Goal: Book appointment/travel/reservation

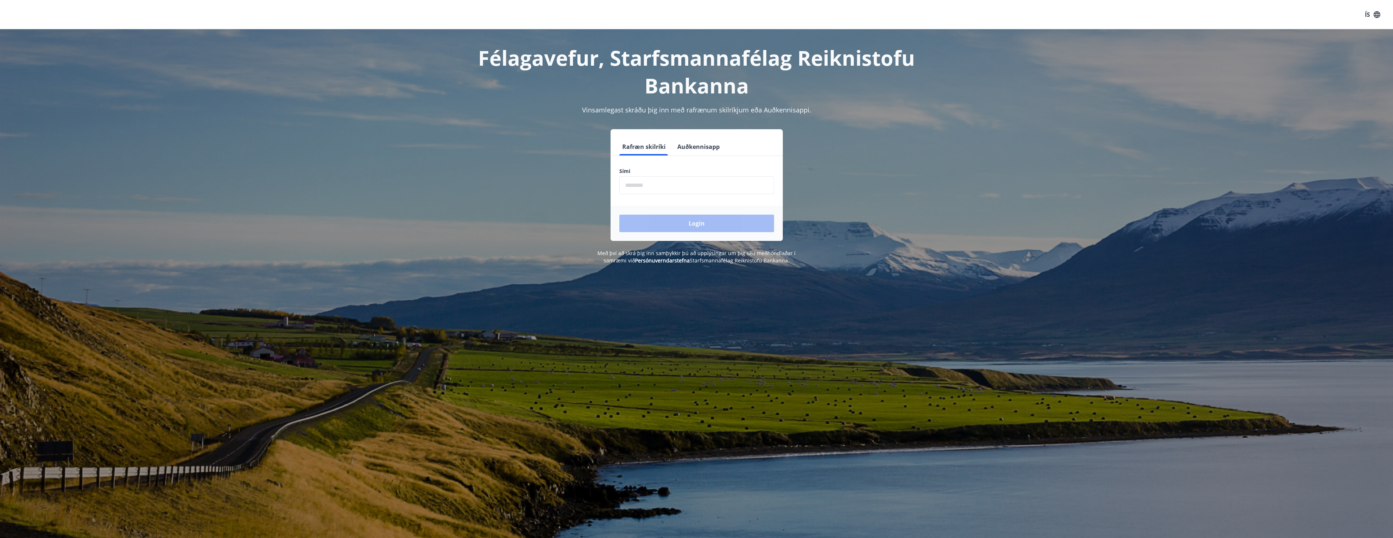
click at [678, 186] on input "phone" at bounding box center [696, 185] width 155 height 18
type input "********"
click at [682, 225] on button "Login" at bounding box center [696, 224] width 155 height 18
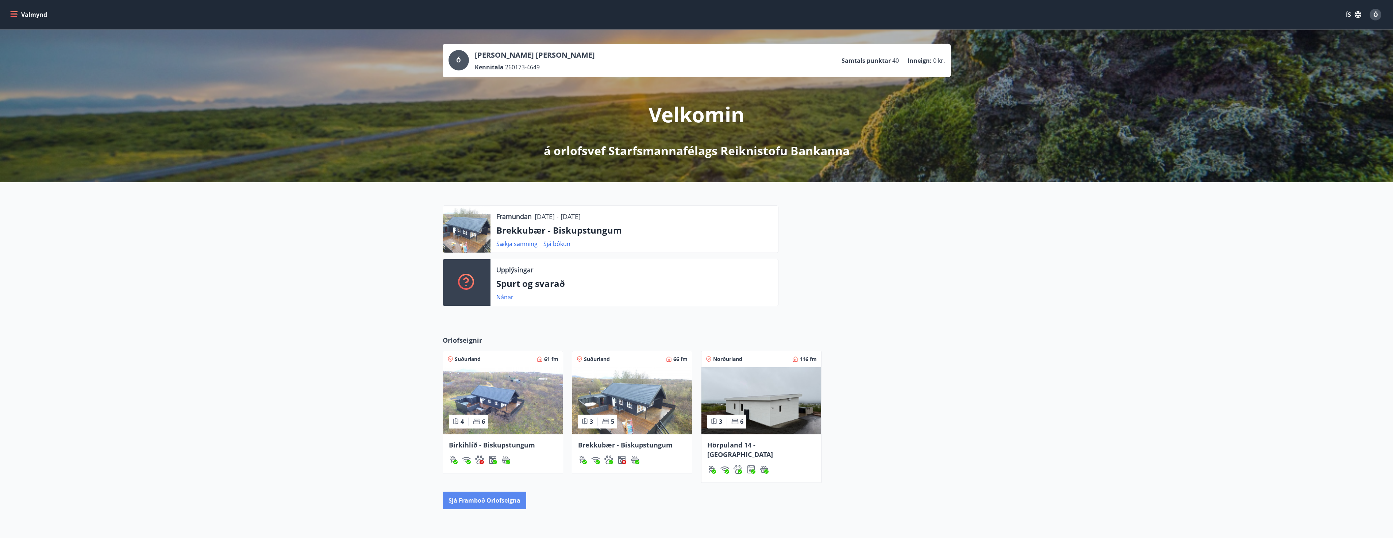
click at [489, 491] on button "Sjá framboð orlofseigna" at bounding box center [485, 500] width 84 height 18
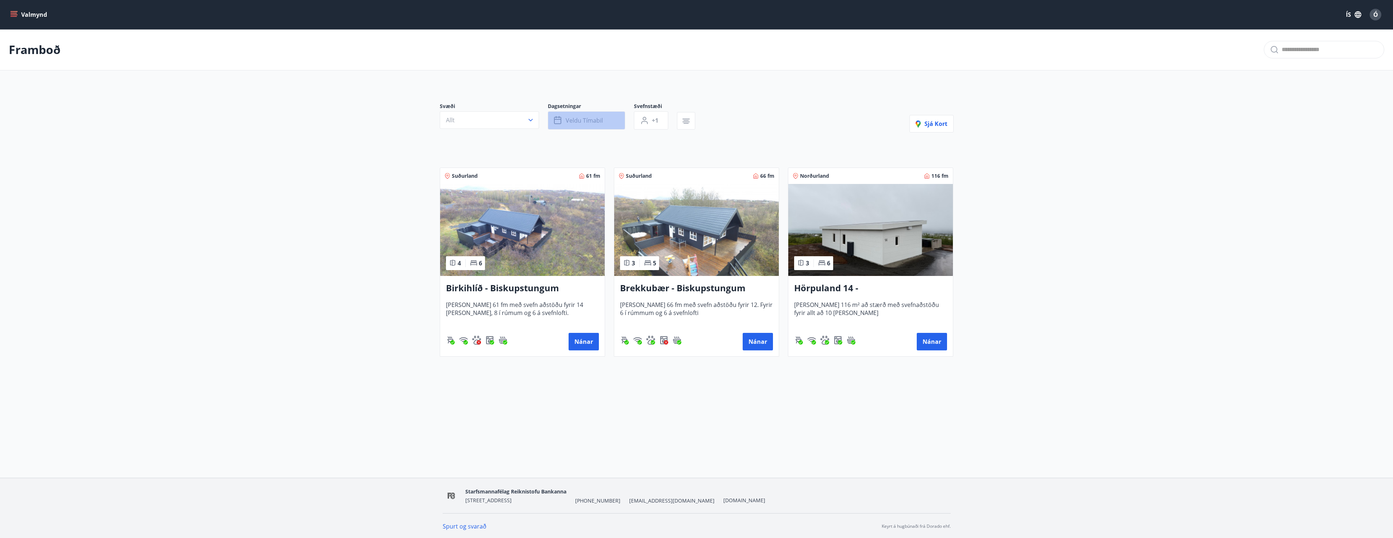
click at [586, 121] on span "Veldu tímabil" at bounding box center [584, 120] width 37 height 8
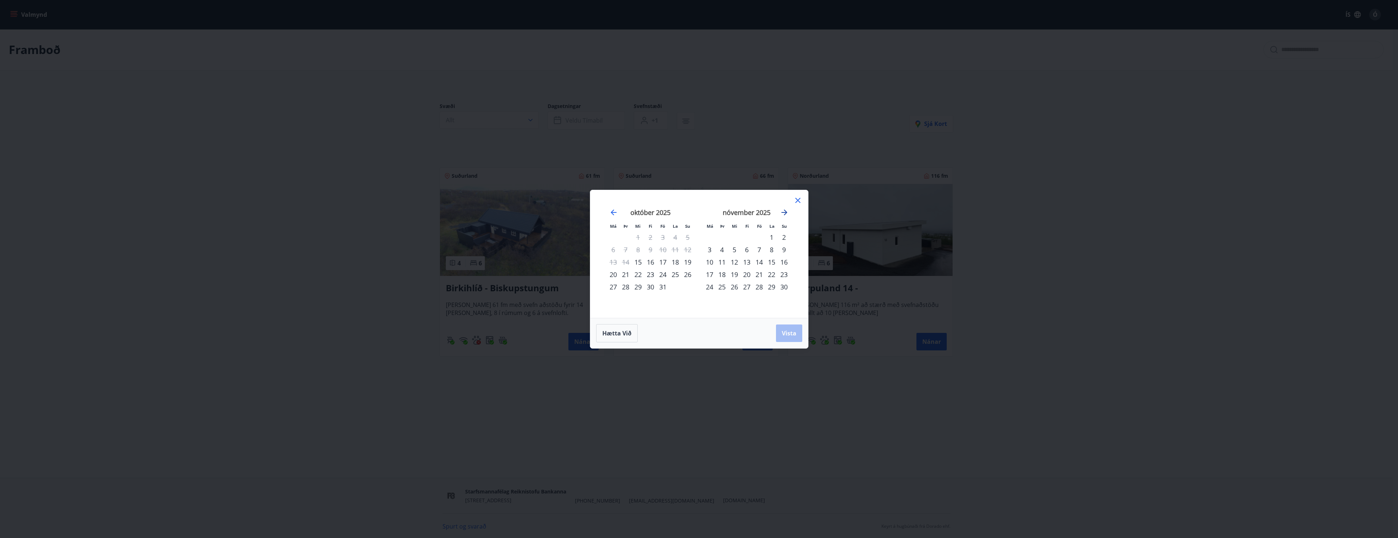
click at [786, 213] on icon "Move forward to switch to the next month." at bounding box center [784, 212] width 6 height 6
click at [747, 251] on div "5" at bounding box center [747, 249] width 12 height 12
click at [772, 288] on div "28" at bounding box center [771, 287] width 12 height 12
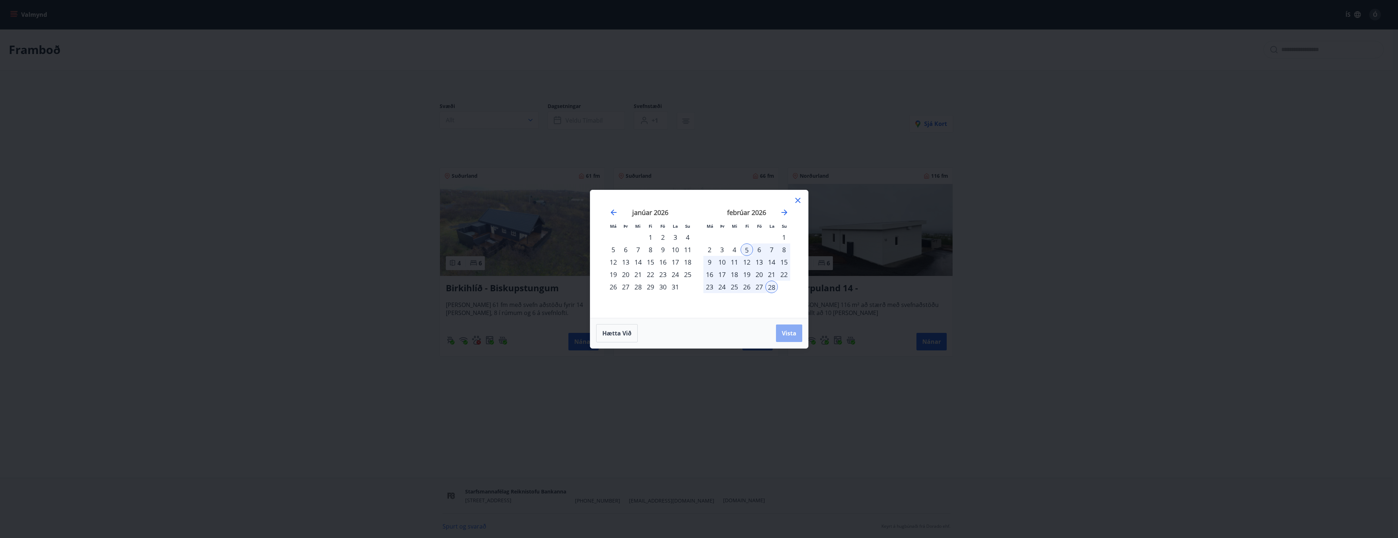
click at [791, 330] on span "Vista" at bounding box center [789, 333] width 15 height 8
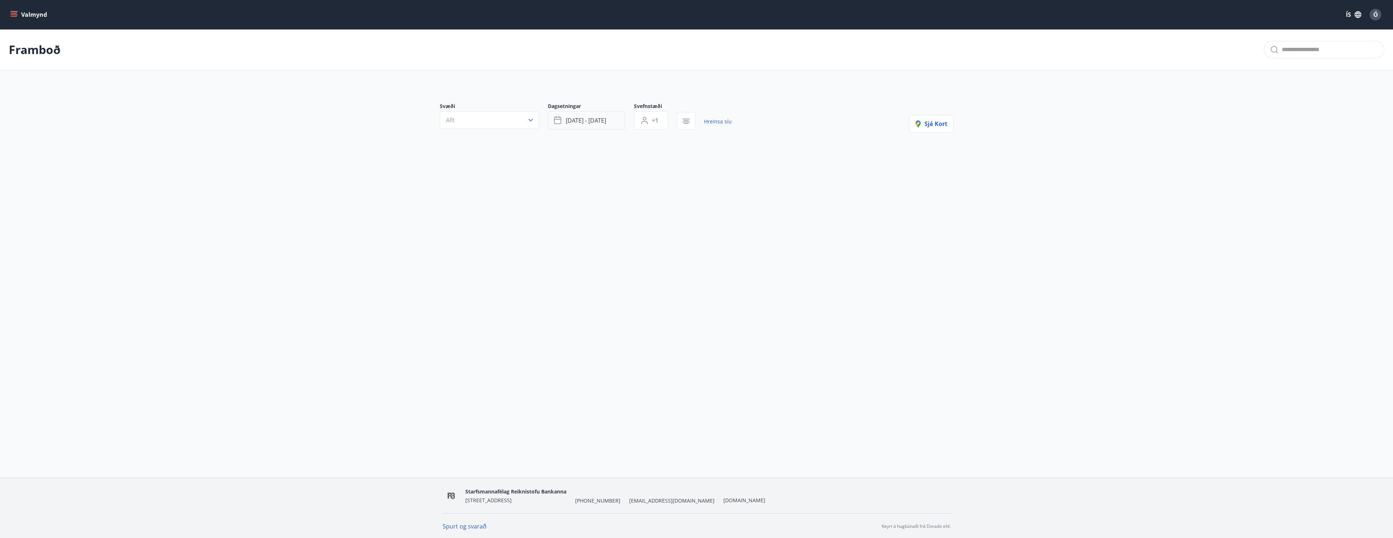
click at [566, 121] on span "feb 05 - feb 28" at bounding box center [586, 120] width 40 height 8
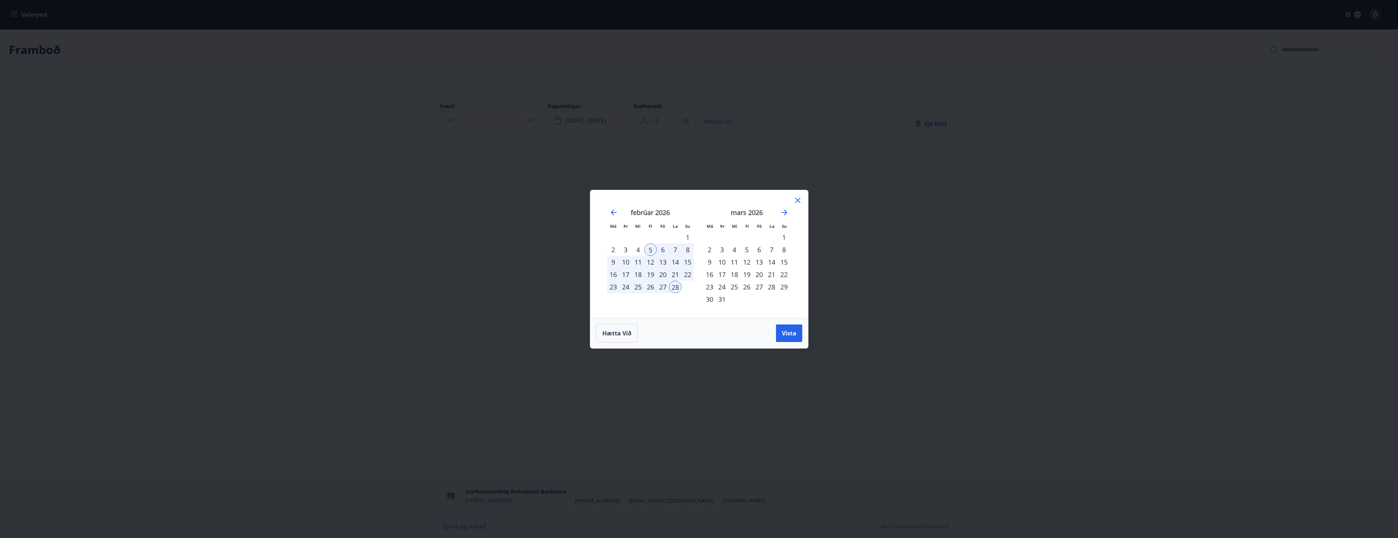
click at [679, 308] on div "febrúar 2026 1 2 3 4 5 6 7 8 9 10 11 12 13 14 15 16 17 18 19 20 21 22 23 24 25 …" at bounding box center [650, 259] width 96 height 120
click at [650, 249] on div "5" at bounding box center [650, 249] width 12 height 12
click at [675, 284] on div "28" at bounding box center [675, 287] width 12 height 12
click at [726, 256] on div "10" at bounding box center [722, 262] width 12 height 12
click at [784, 216] on icon "Move forward to switch to the next month." at bounding box center [784, 212] width 9 height 9
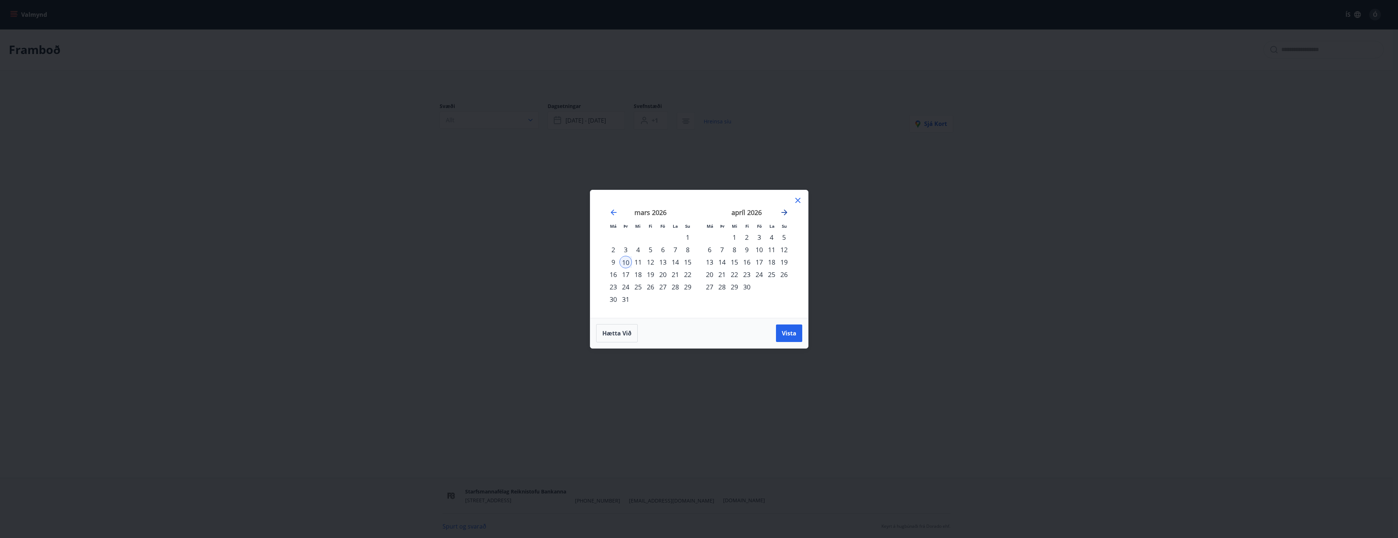
click at [784, 216] on icon "Move forward to switch to the next month." at bounding box center [784, 212] width 9 height 9
click at [709, 236] on div "1" at bounding box center [709, 237] width 12 height 12
click at [711, 232] on div "1" at bounding box center [709, 237] width 12 height 12
click at [736, 260] on div "17" at bounding box center [734, 262] width 12 height 12
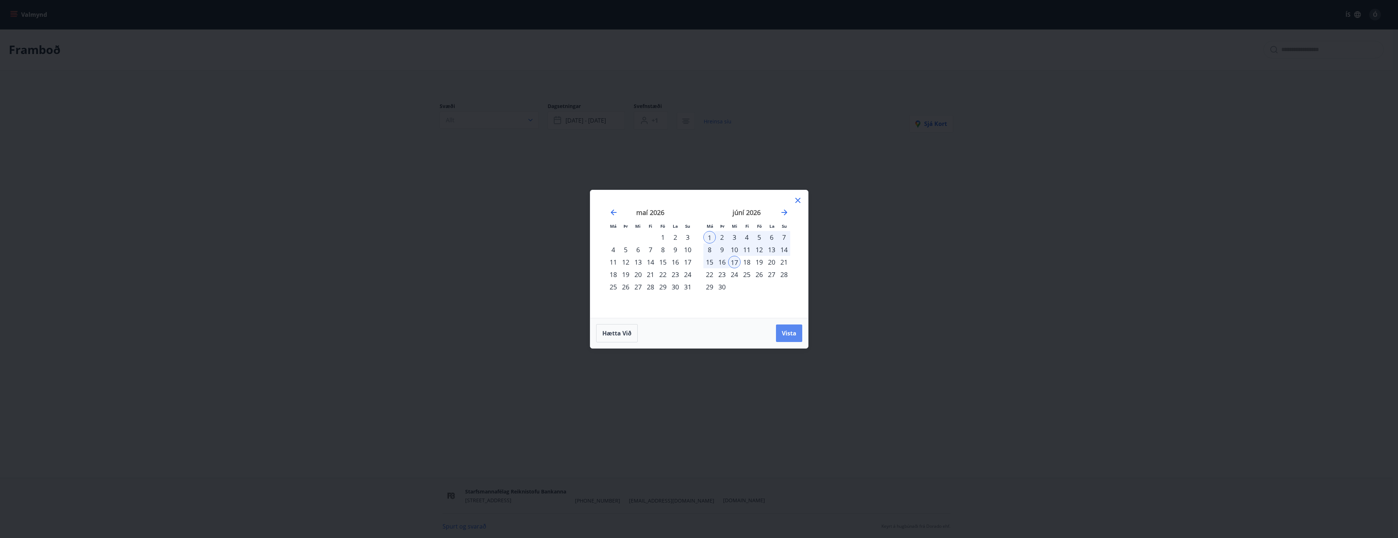
click at [792, 330] on span "Vista" at bounding box center [789, 333] width 15 height 8
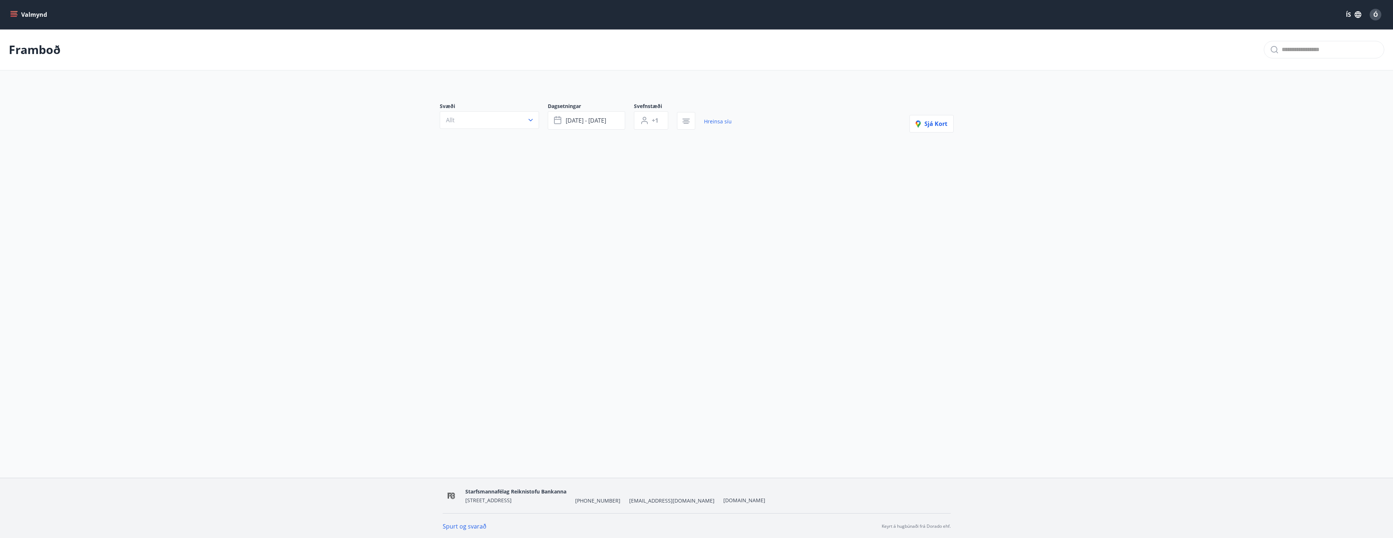
click at [506, 357] on div "Valmynd ÍS Ó Framboð Svæði Allt Dagsetningar jún 01 - jún 17 Svefnstæði +1 Hrei…" at bounding box center [696, 239] width 1393 height 478
drag, startPoint x: 780, startPoint y: 290, endPoint x: 778, endPoint y: 295, distance: 5.1
click at [780, 290] on div "Valmynd ÍS Ó Framboð Svæði Allt Dagsetningar jún 01 - jún 17 Svefnstæði +1 Hrei…" at bounding box center [696, 239] width 1393 height 478
click at [399, 338] on div "Valmynd ÍS Ó Framboð Svæði Allt Dagsetningar jún 01 - jún 17 Svefnstæði +1 Hrei…" at bounding box center [696, 239] width 1393 height 478
click at [684, 121] on icon "button" at bounding box center [685, 120] width 5 height 1
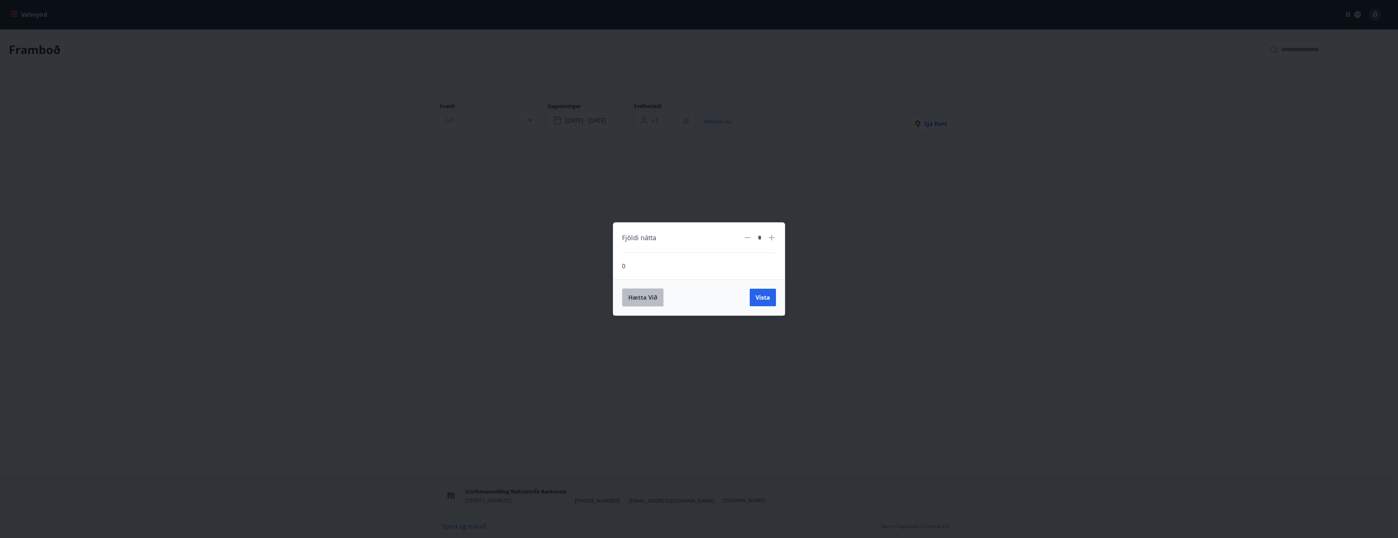
click at [649, 296] on span "Hætta við" at bounding box center [642, 297] width 29 height 8
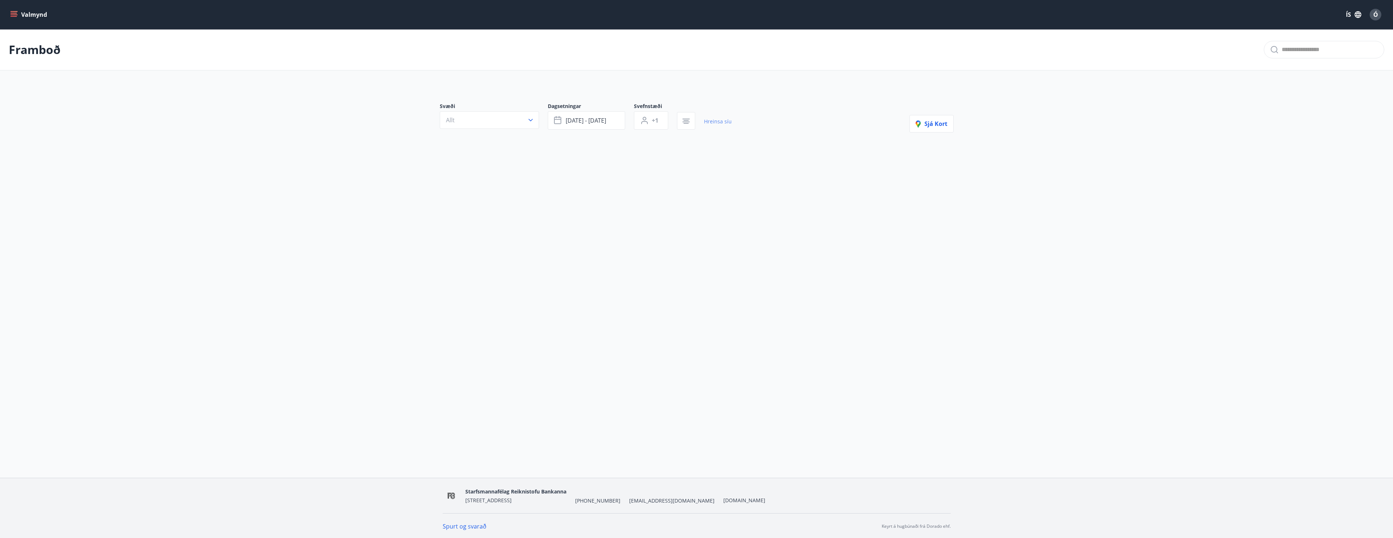
click at [718, 119] on link "Hreinsa síu" at bounding box center [718, 121] width 28 height 16
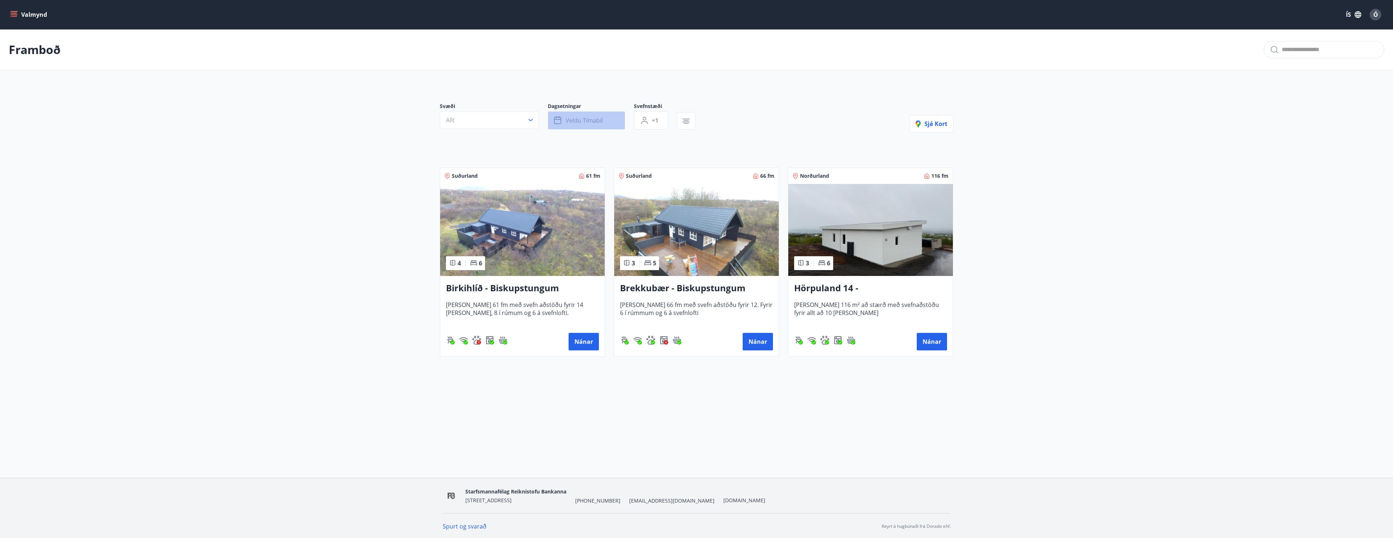
click at [598, 119] on span "Veldu tímabil" at bounding box center [584, 120] width 37 height 8
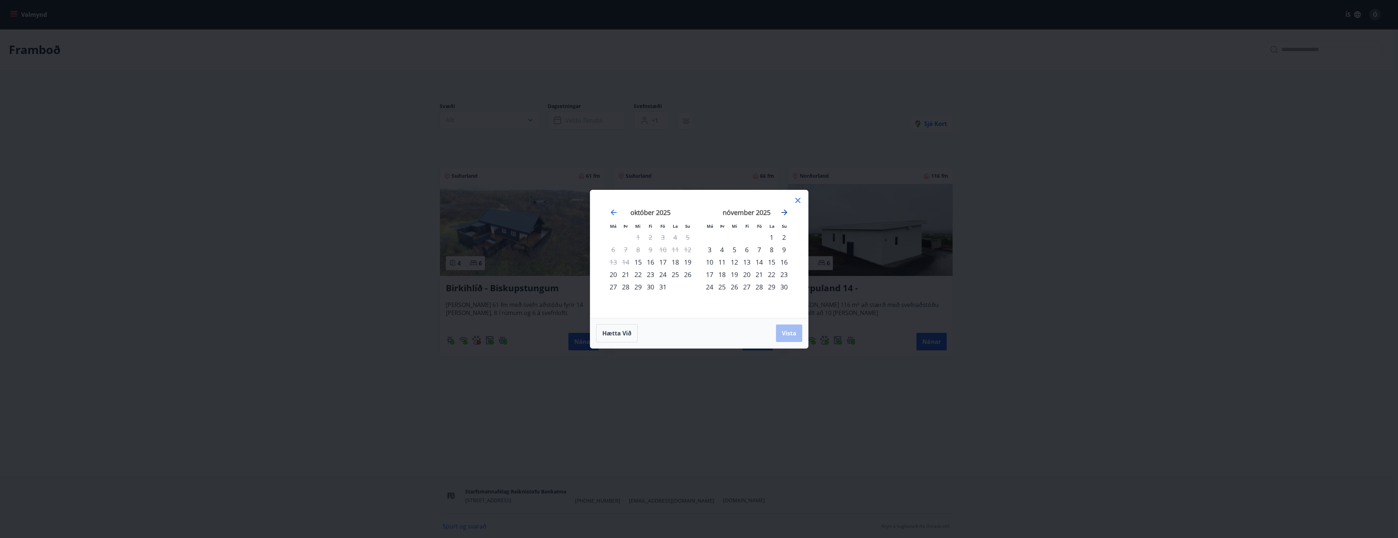
click at [782, 213] on icon "Move forward to switch to the next month." at bounding box center [784, 212] width 9 height 9
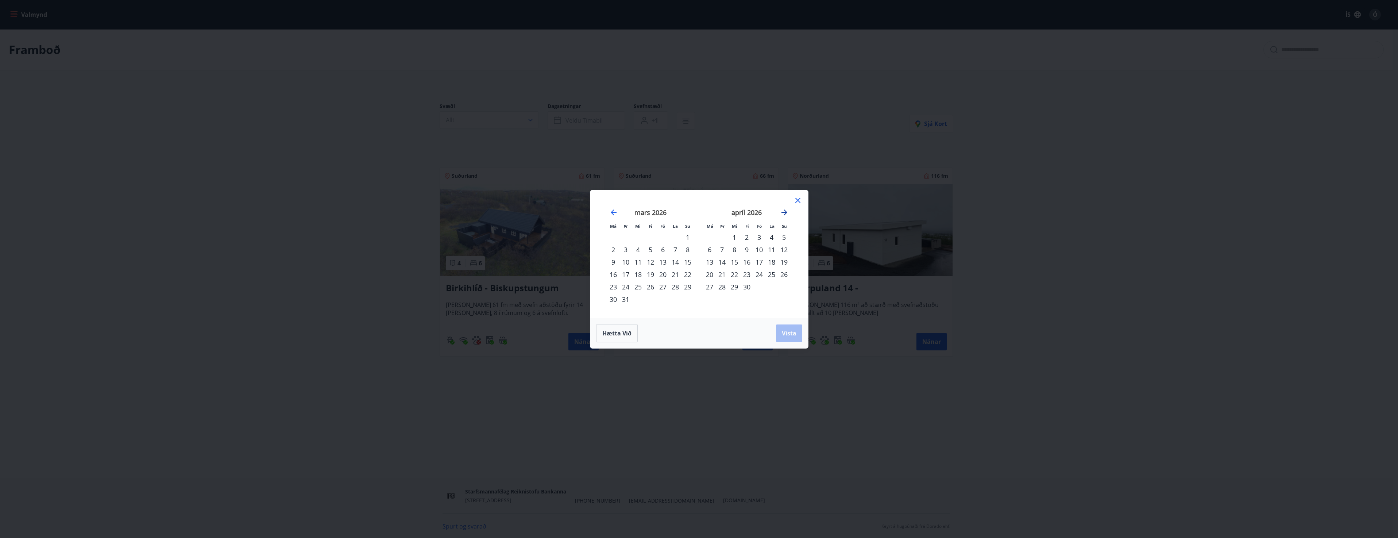
click at [784, 215] on icon "Move forward to switch to the next month." at bounding box center [784, 212] width 9 height 9
click at [709, 238] on div "1" at bounding box center [709, 237] width 12 height 12
click at [733, 260] on div "17" at bounding box center [734, 262] width 12 height 12
click at [789, 332] on span "Vista" at bounding box center [789, 333] width 15 height 8
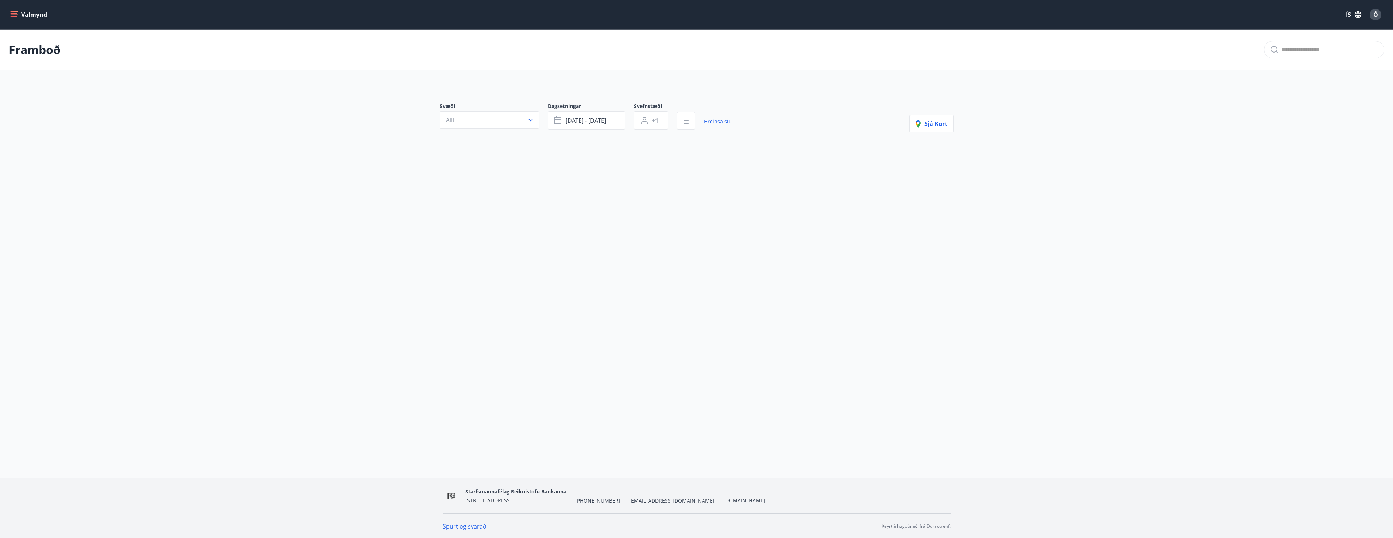
click at [527, 300] on div "Valmynd ÍS Ó Framboð Svæði Allt Dagsetningar jún 01 - jún 17 Svefnstæði +1 Hrei…" at bounding box center [696, 239] width 1393 height 478
click at [28, 16] on button "Valmynd" at bounding box center [29, 14] width 41 height 13
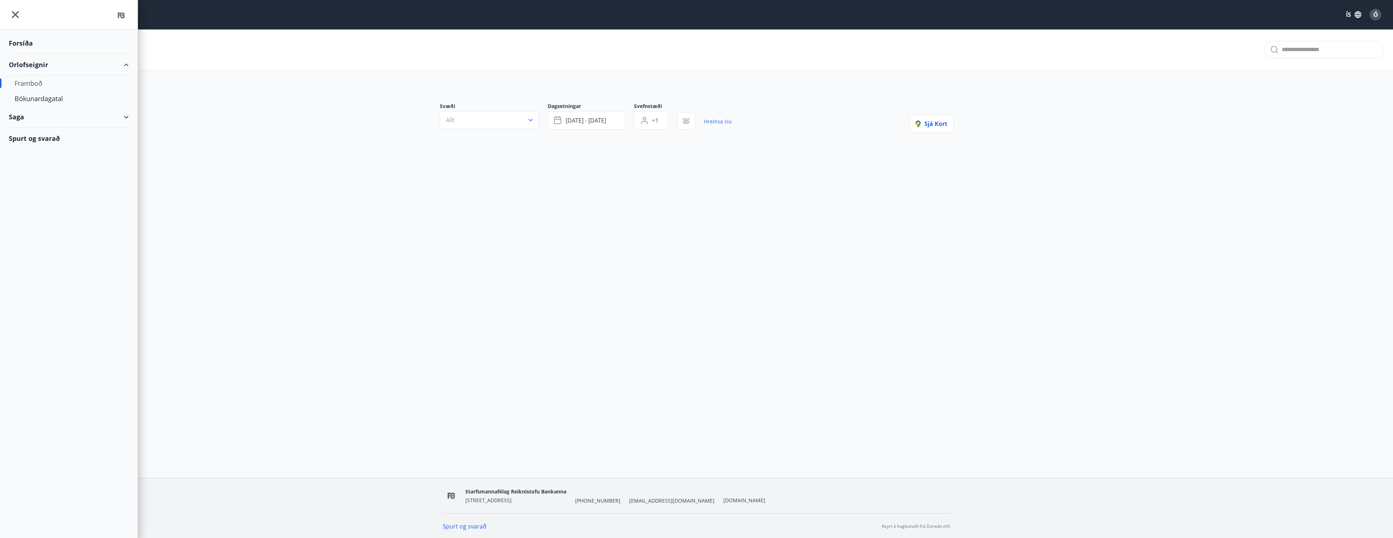
click at [27, 45] on div "Forsíða" at bounding box center [69, 43] width 120 height 22
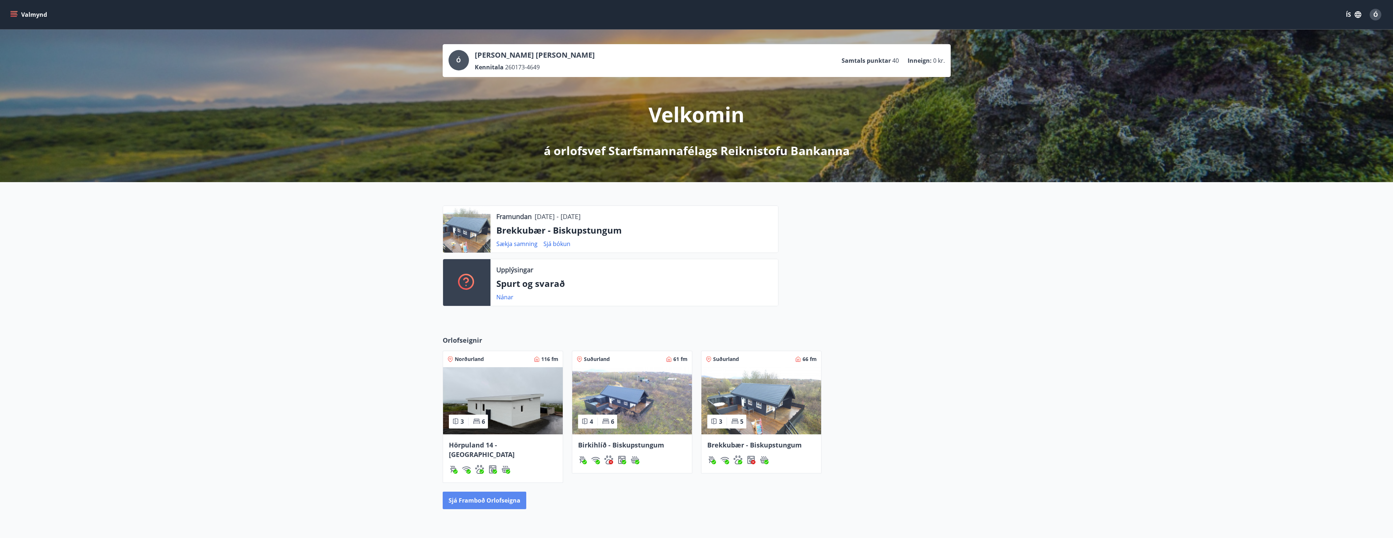
click at [496, 493] on button "Sjá framboð orlofseigna" at bounding box center [485, 500] width 84 height 18
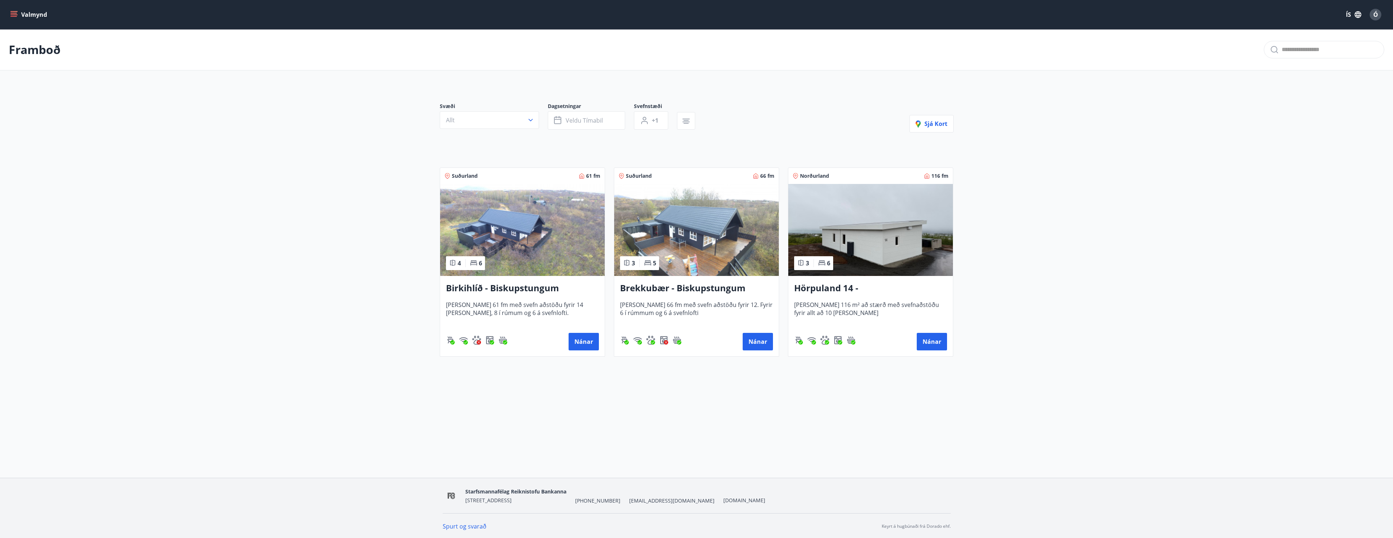
click at [21, 12] on button "Valmynd" at bounding box center [29, 14] width 41 height 13
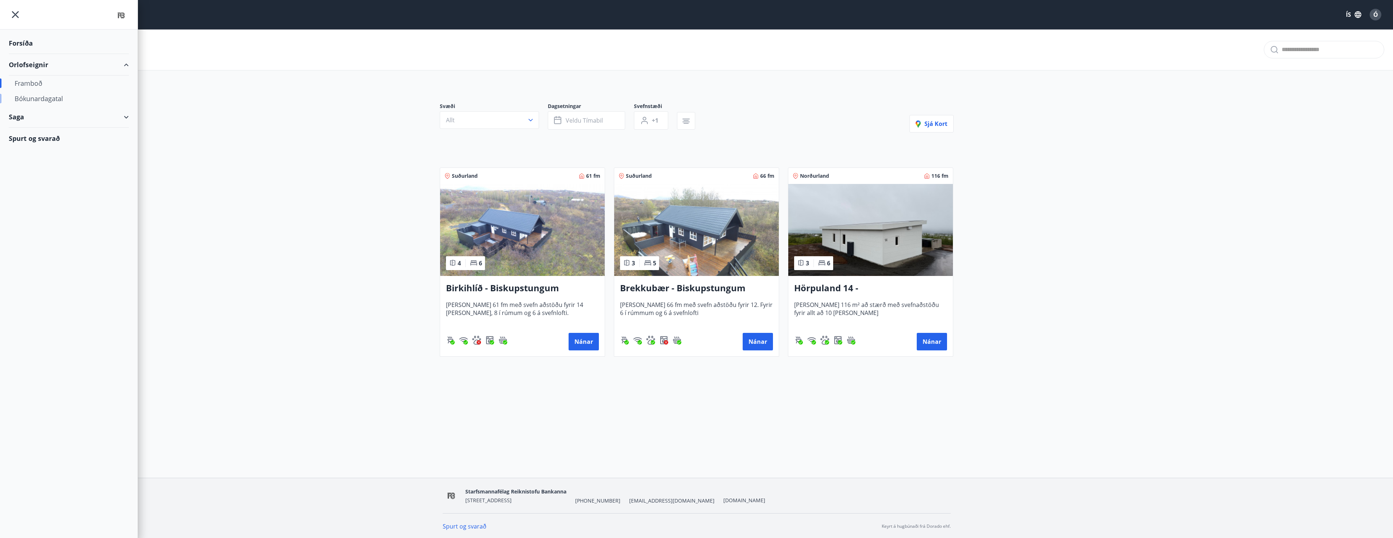
click at [41, 98] on div "Bókunardagatal" at bounding box center [69, 98] width 108 height 15
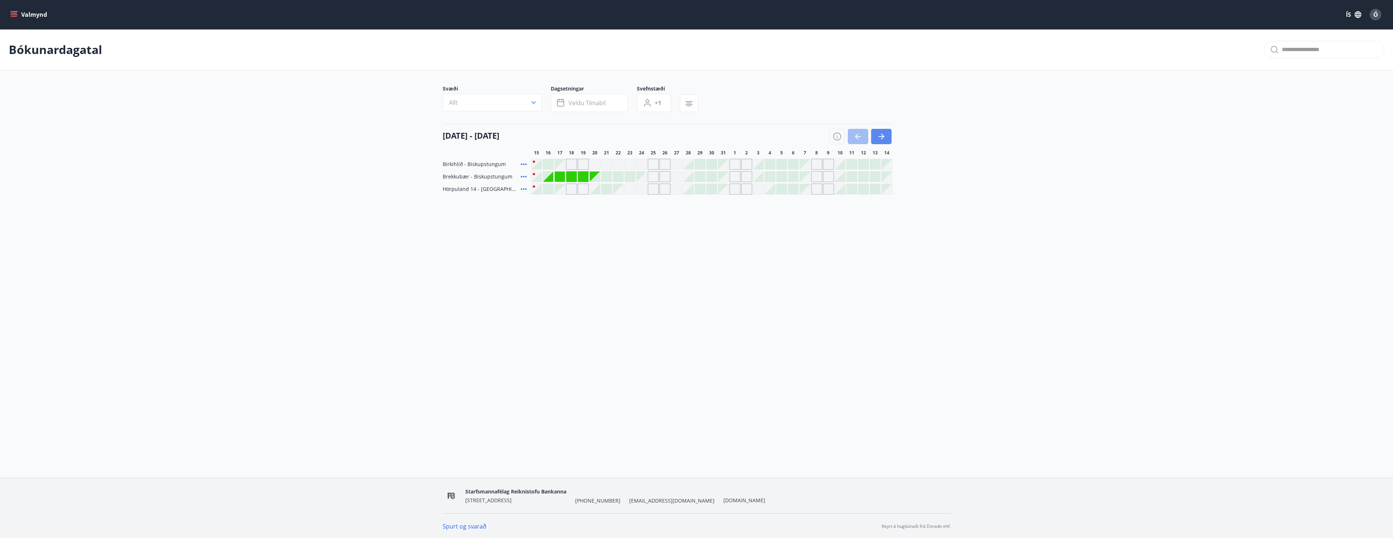
click at [886, 135] on button "button" at bounding box center [881, 136] width 20 height 15
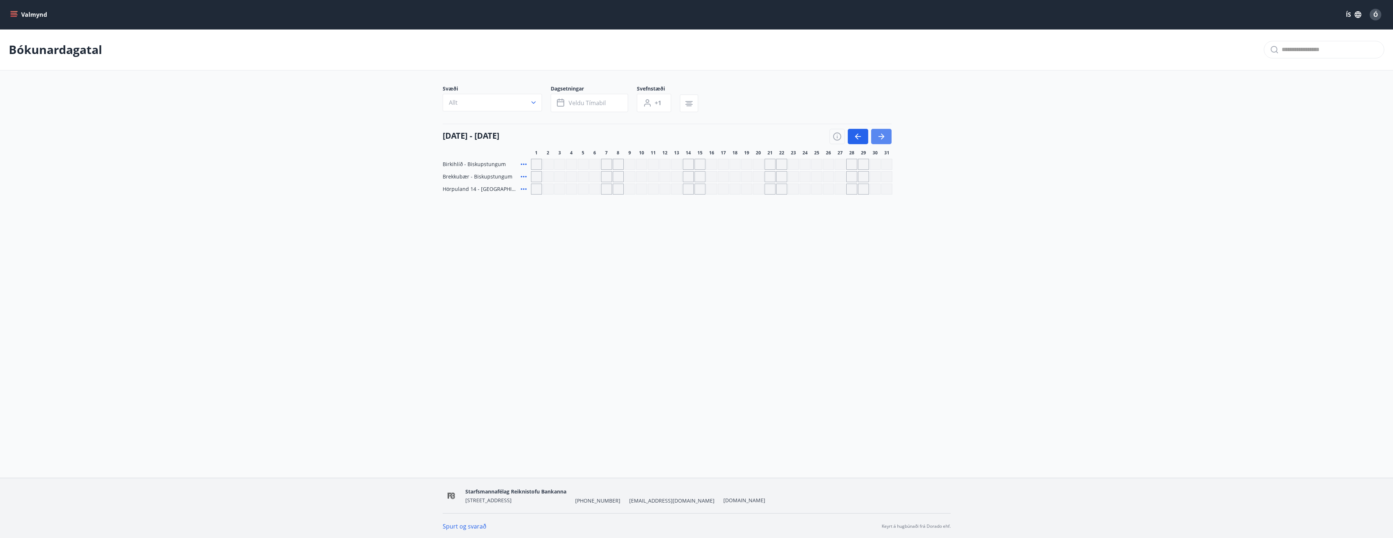
click at [886, 135] on button "button" at bounding box center [881, 136] width 20 height 15
click at [676, 316] on div "Valmynd [PERSON_NAME] Svæði Allt Dagsetningar Veldu tímabil Svefnstæði +1 [DATE…" at bounding box center [696, 239] width 1393 height 478
click at [885, 136] on button "button" at bounding box center [881, 136] width 20 height 15
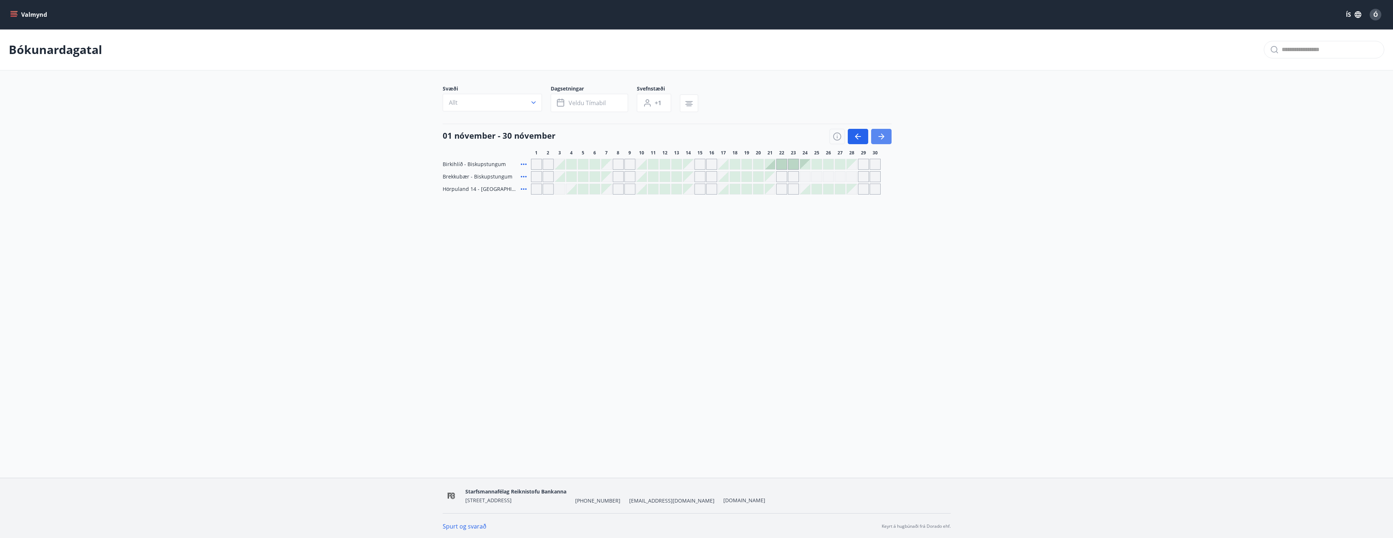
click at [885, 136] on button "button" at bounding box center [881, 136] width 20 height 15
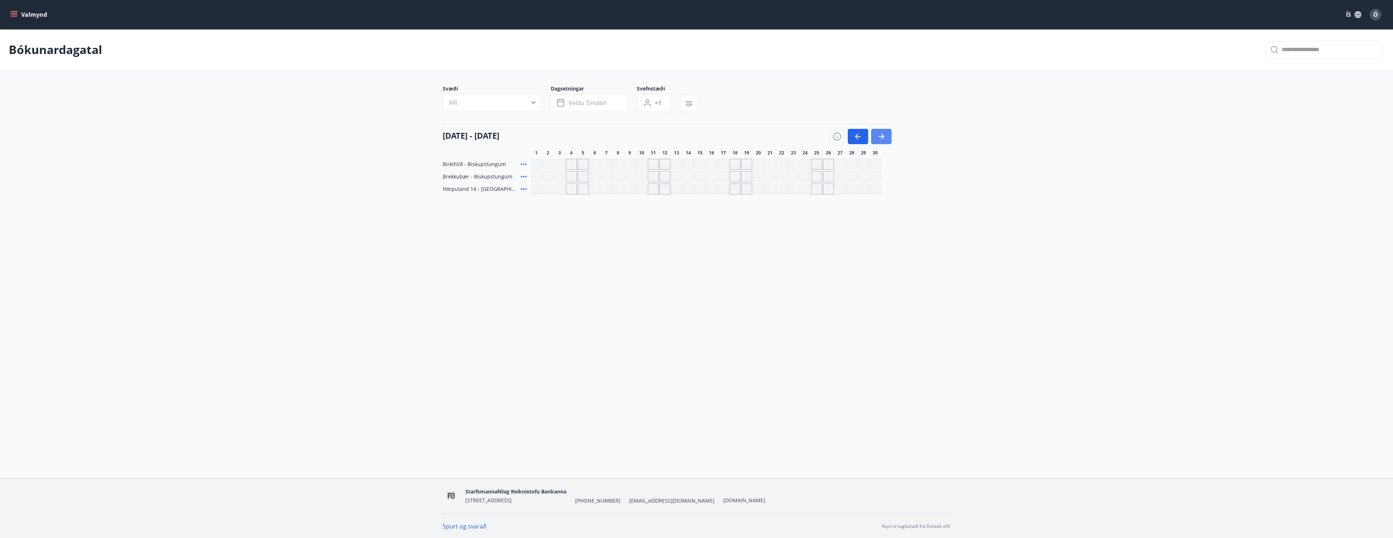
click at [885, 136] on button "button" at bounding box center [881, 136] width 20 height 15
click at [954, 258] on div "Valmynd [PERSON_NAME] Svæði Allt Dagsetningar Veldu tímabil Svefnstæði +1 [DATE…" at bounding box center [696, 239] width 1393 height 478
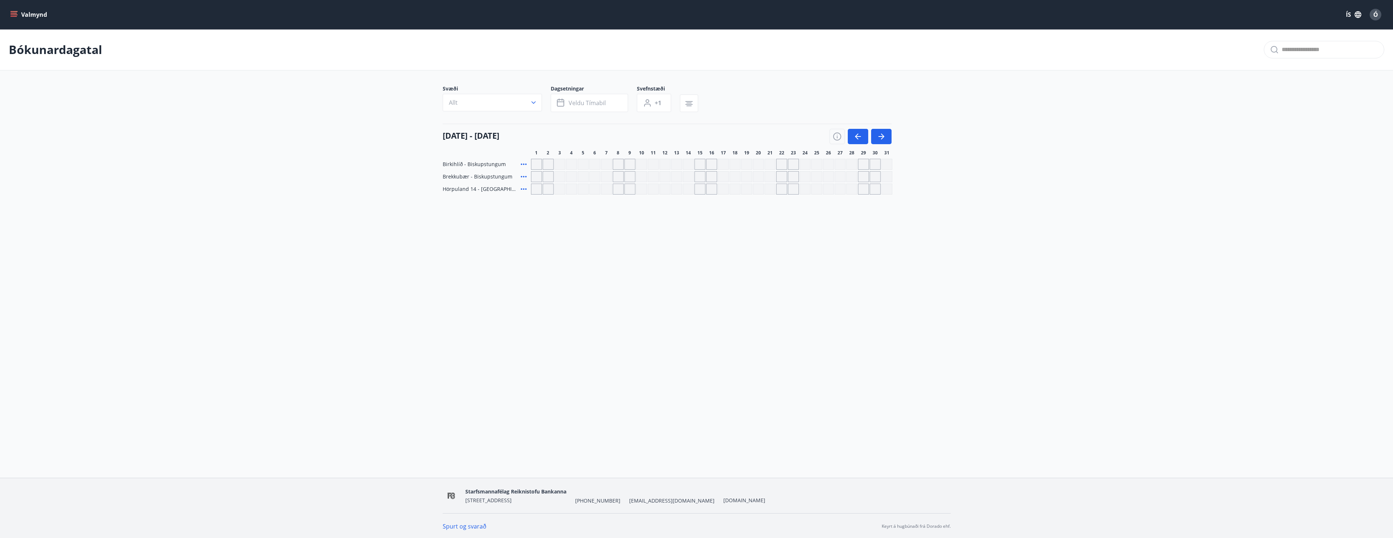
click at [801, 236] on div "Valmynd [PERSON_NAME] Svæði Allt Dagsetningar Veldu tímabil Svefnstæði +1 [DATE…" at bounding box center [696, 239] width 1393 height 478
click at [884, 137] on icon "button" at bounding box center [881, 136] width 9 height 9
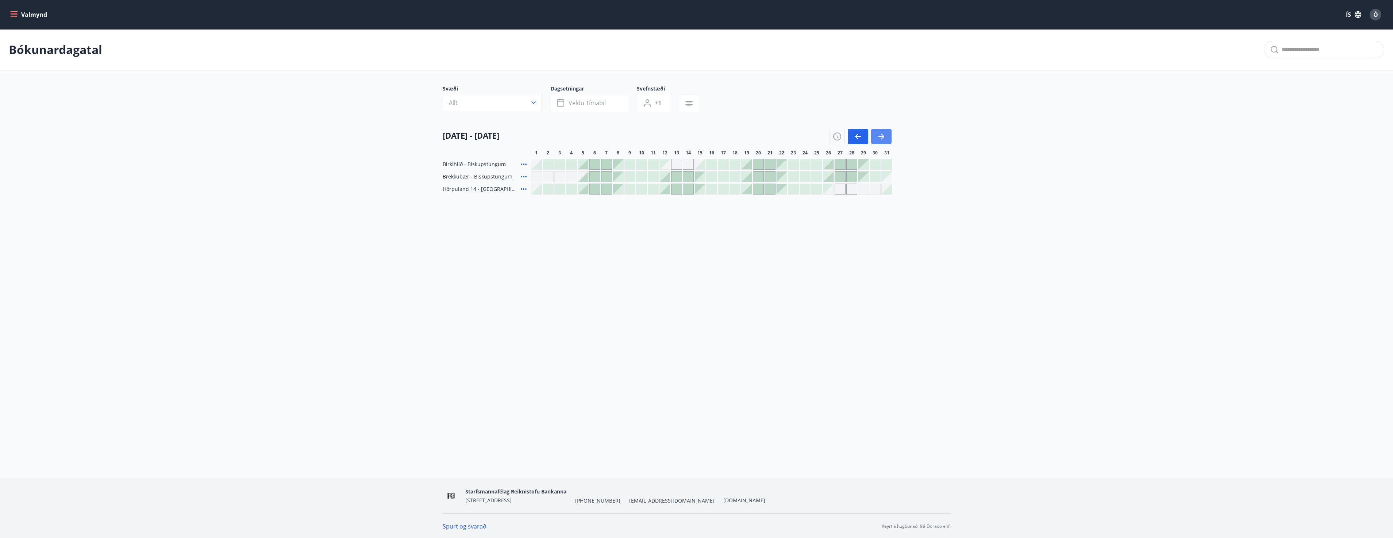
click at [884, 137] on icon "button" at bounding box center [881, 136] width 9 height 9
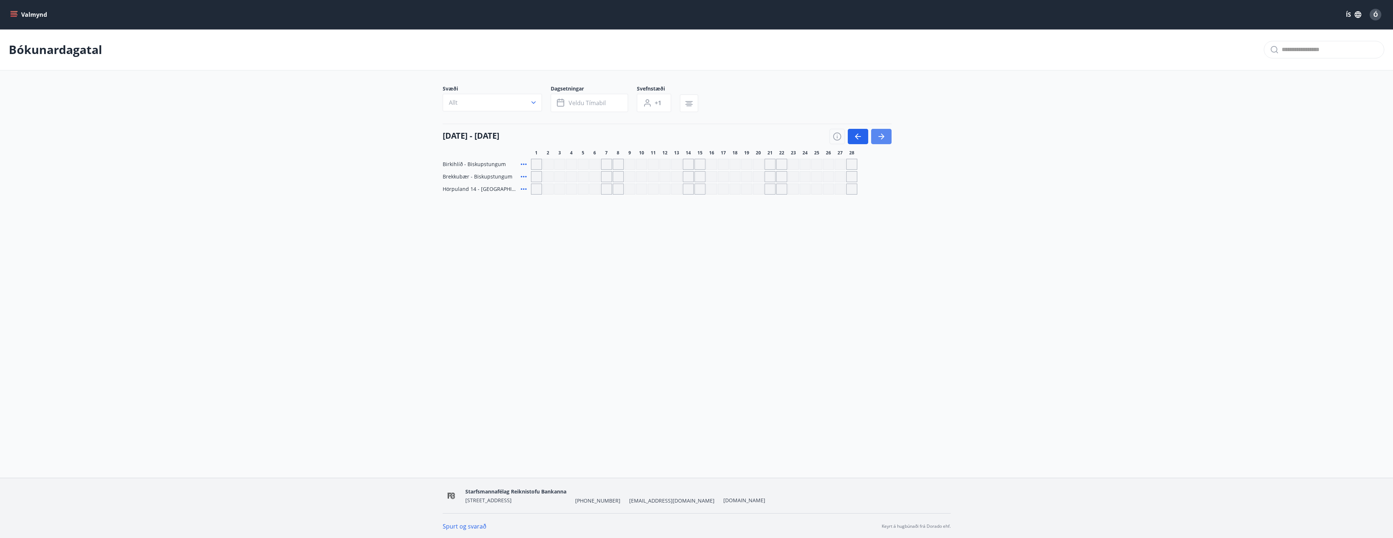
click at [884, 137] on icon "button" at bounding box center [881, 136] width 9 height 9
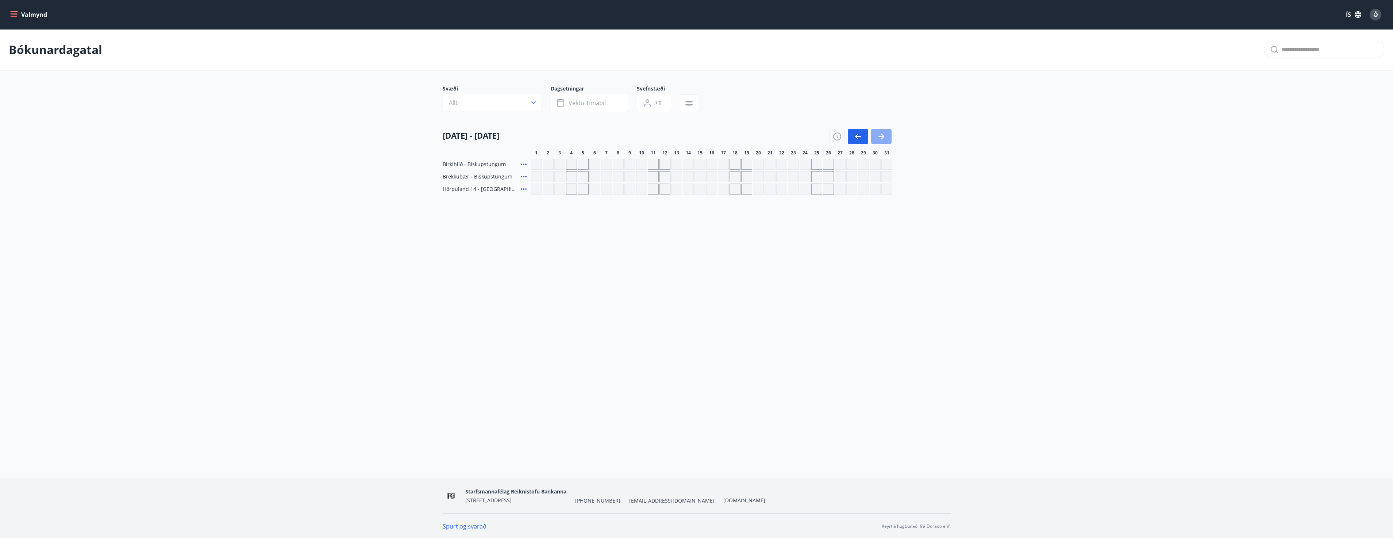
click at [884, 137] on icon "button" at bounding box center [881, 136] width 9 height 9
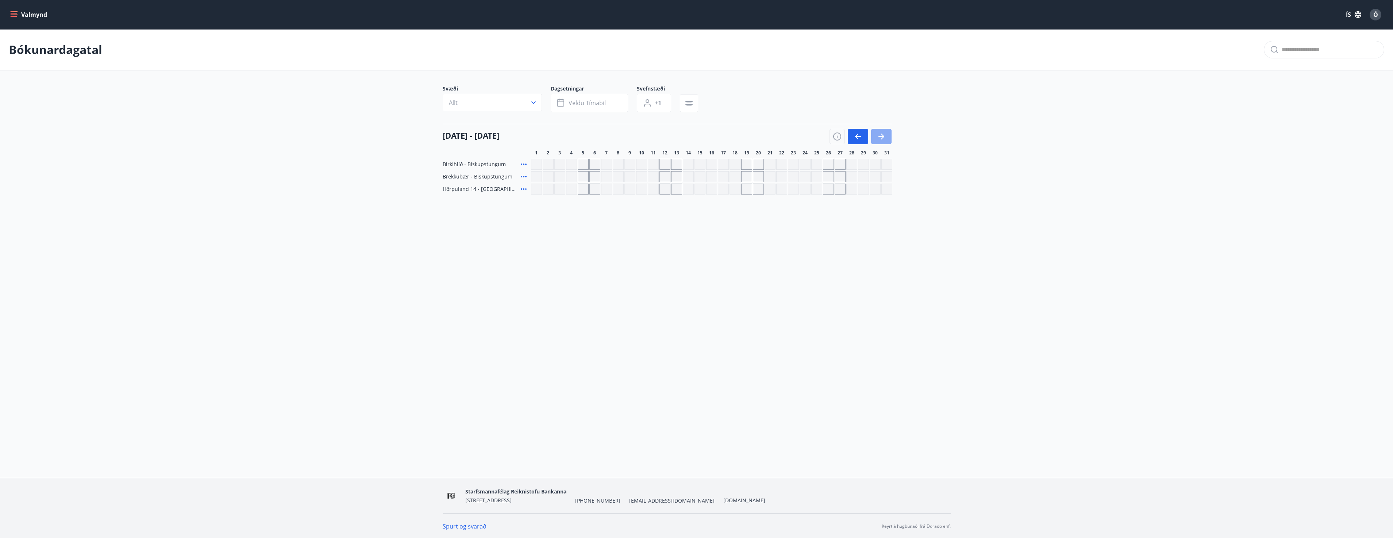
click at [884, 137] on icon "button" at bounding box center [881, 136] width 9 height 9
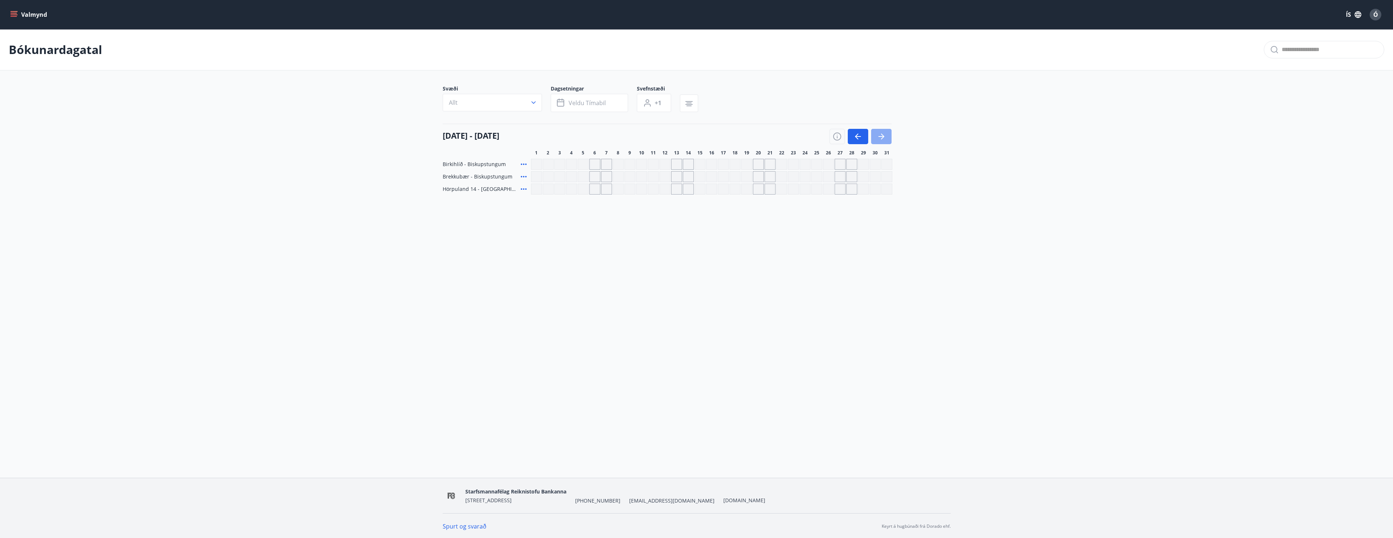
click at [884, 137] on icon "button" at bounding box center [881, 136] width 9 height 9
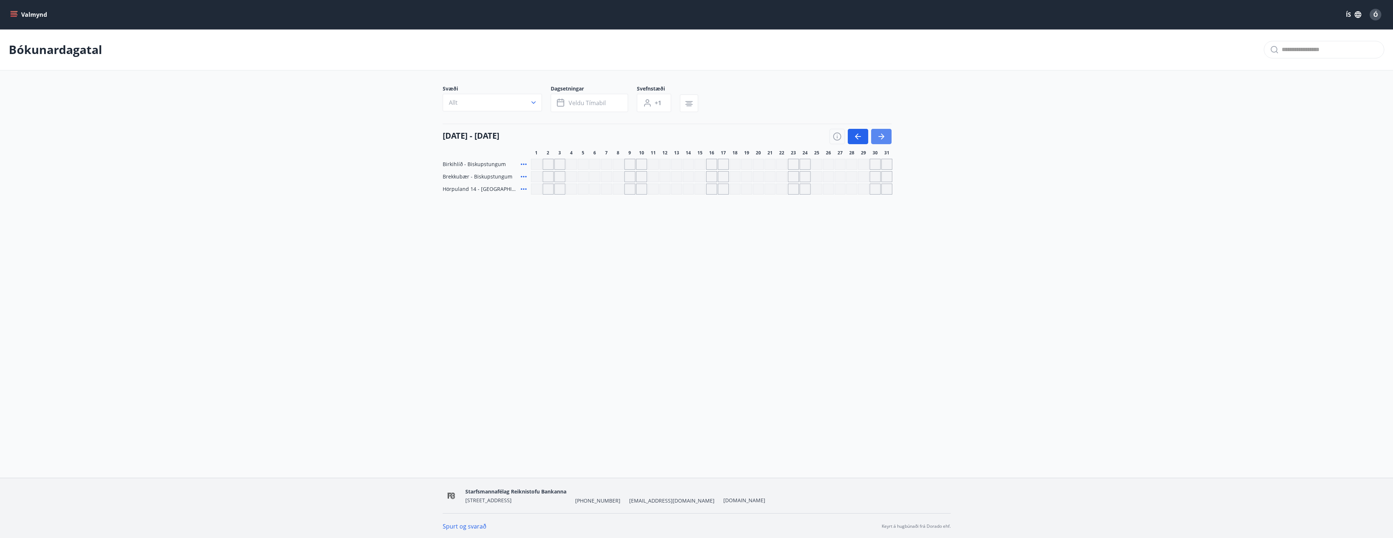
click at [884, 137] on icon "button" at bounding box center [881, 136] width 9 height 9
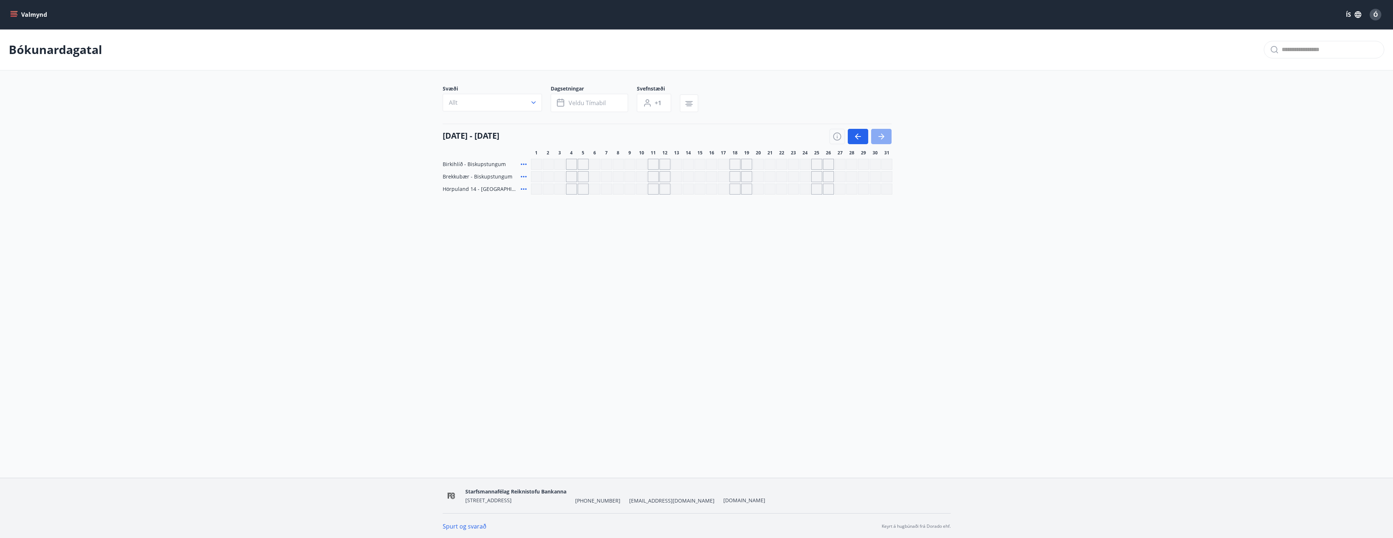
click at [884, 137] on icon "button" at bounding box center [881, 136] width 9 height 9
click at [777, 368] on div "Valmynd ÍS Ó Bókunardagatal Svæði Allt Dagsetningar Veldu tímabil Svefnstæði +1…" at bounding box center [696, 239] width 1393 height 478
click at [598, 173] on div "Gráir dagar eru ekki bókanlegir" at bounding box center [594, 176] width 11 height 11
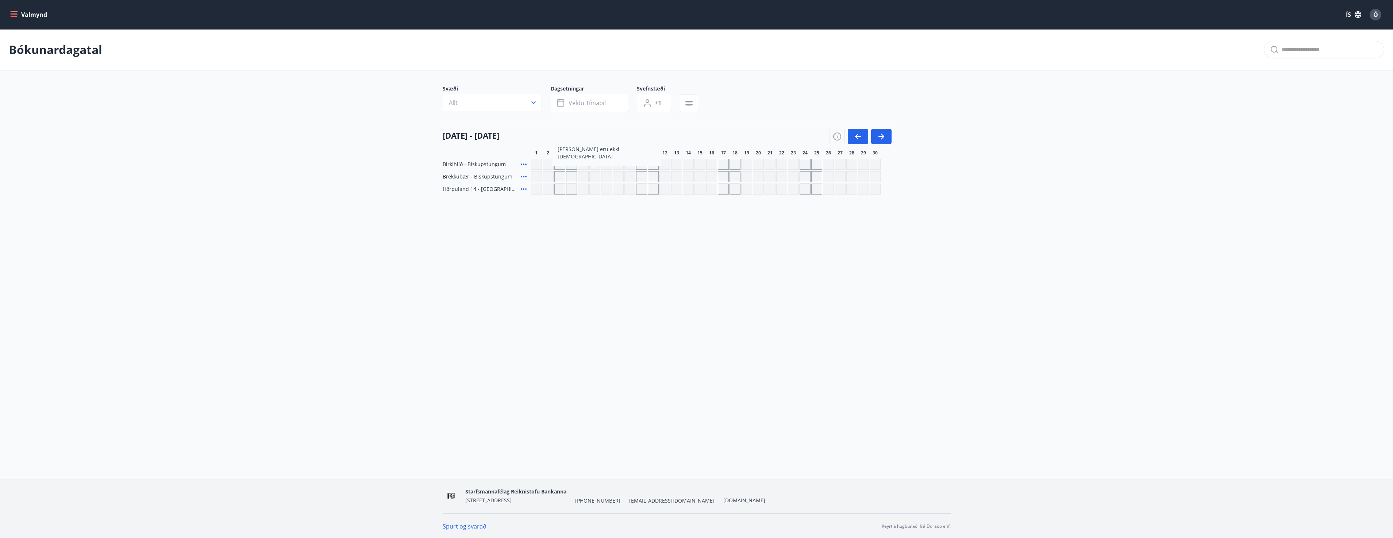
click at [465, 138] on h4 "01 júní - 30 júní" at bounding box center [471, 135] width 57 height 11
click at [692, 358] on div "Valmynd ÍS Ó Bókunardagatal Svæði Allt Dagsetningar Veldu tímabil Svefnstæði +1…" at bounding box center [696, 239] width 1393 height 478
click at [622, 92] on span "Dagsetningar" at bounding box center [594, 89] width 86 height 9
click at [595, 107] on button "Veldu tímabil" at bounding box center [589, 103] width 77 height 18
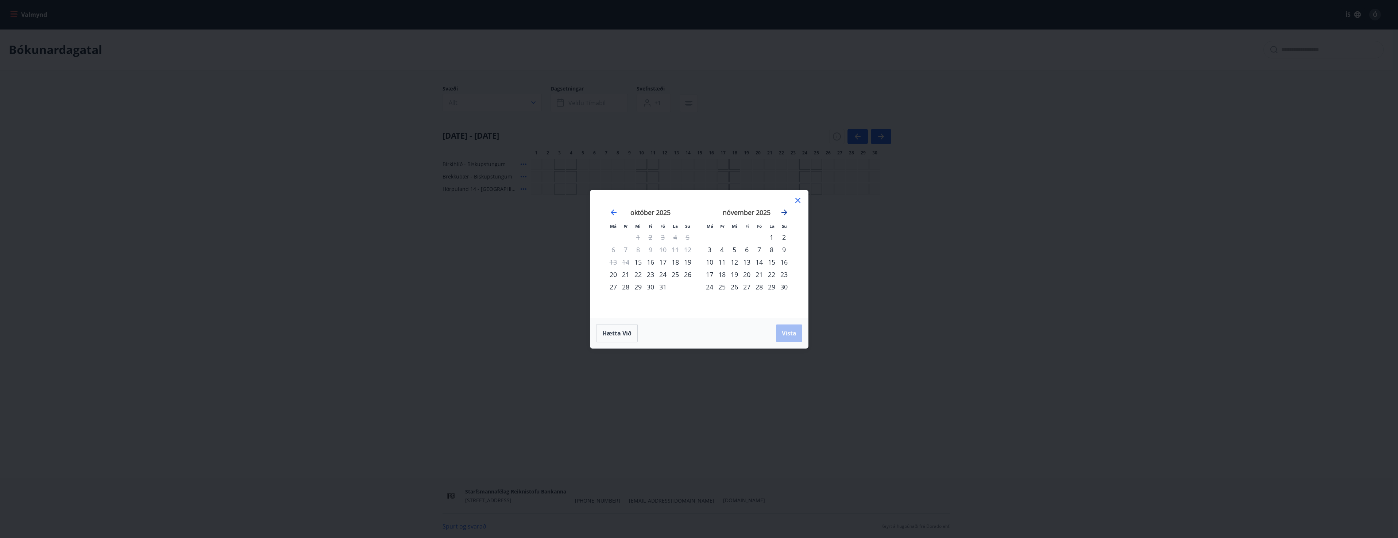
click at [787, 211] on icon "Move forward to switch to the next month." at bounding box center [784, 212] width 9 height 9
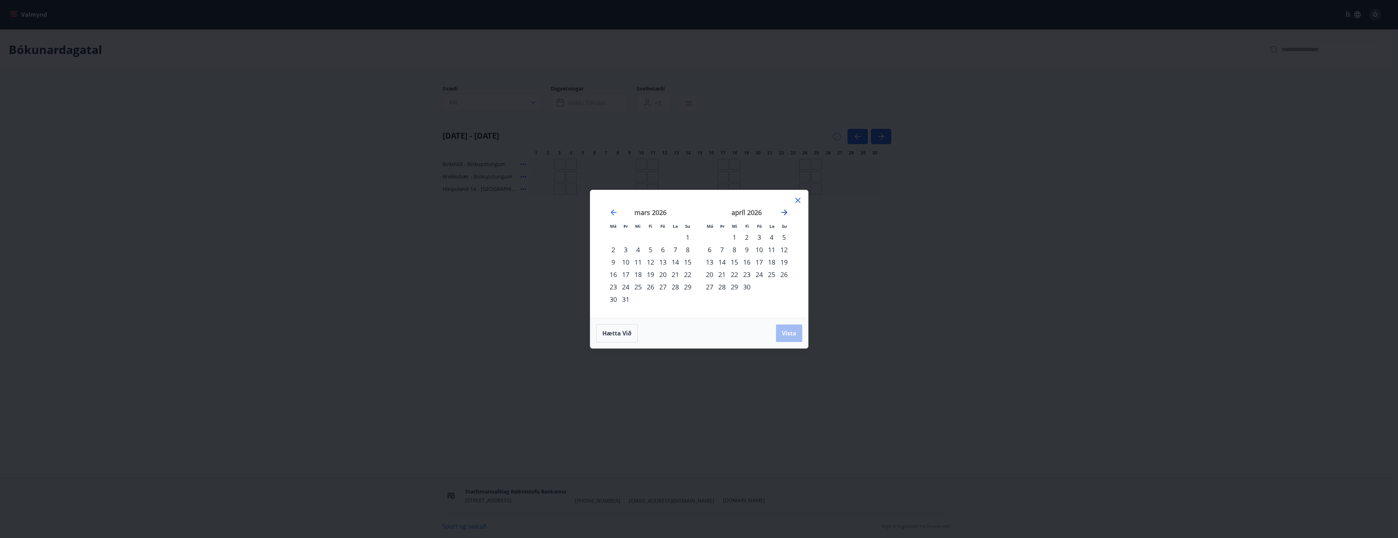
click at [787, 211] on icon "Move forward to switch to the next month." at bounding box center [784, 212] width 9 height 9
click at [711, 237] on div "1" at bounding box center [709, 237] width 12 height 12
click at [734, 262] on div "17" at bounding box center [734, 262] width 12 height 12
click at [793, 331] on span "Vista" at bounding box center [789, 333] width 15 height 8
